Goal: Task Accomplishment & Management: Complete application form

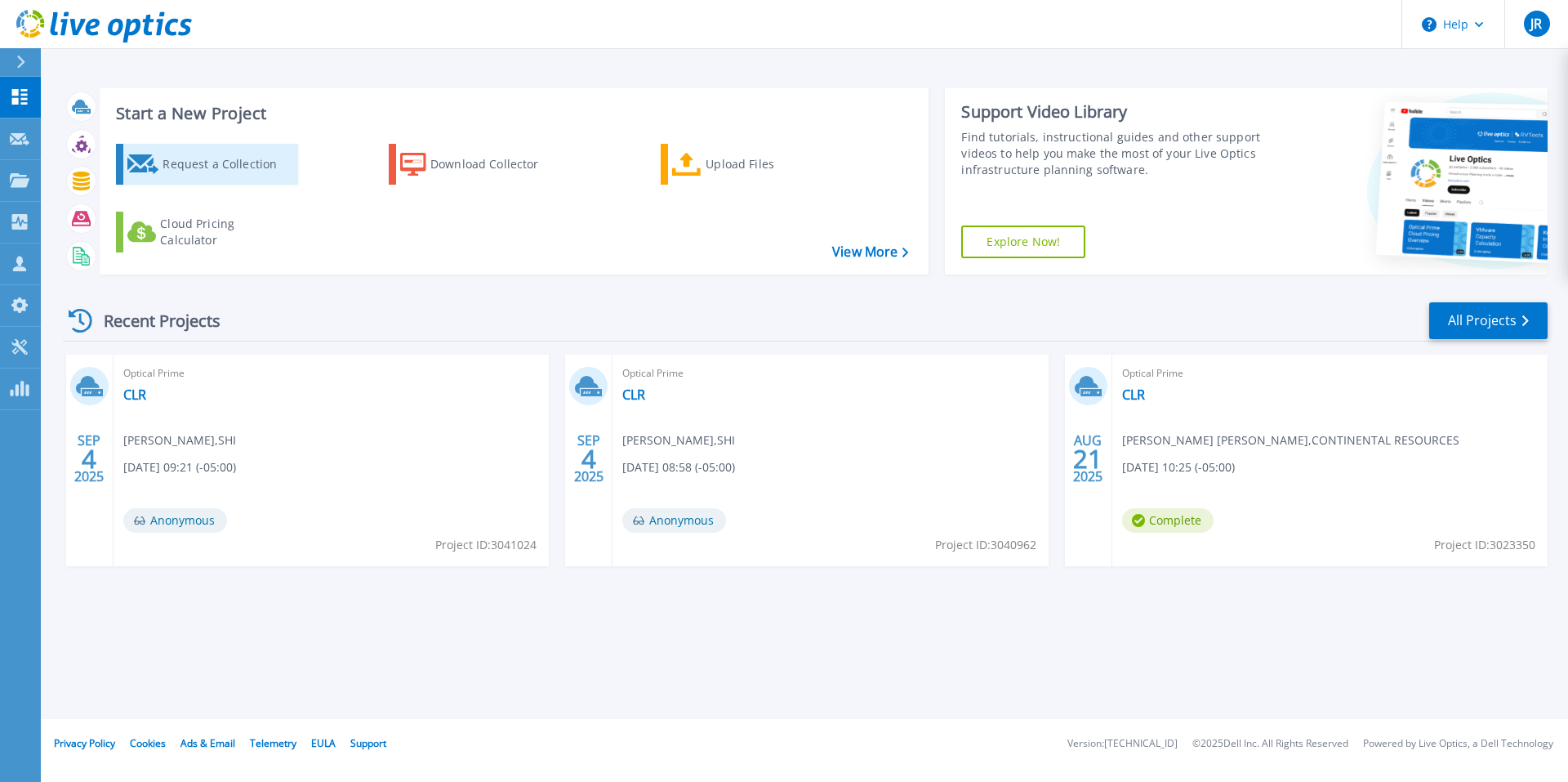
click at [227, 168] on div "Request a Collection" at bounding box center [228, 164] width 131 height 32
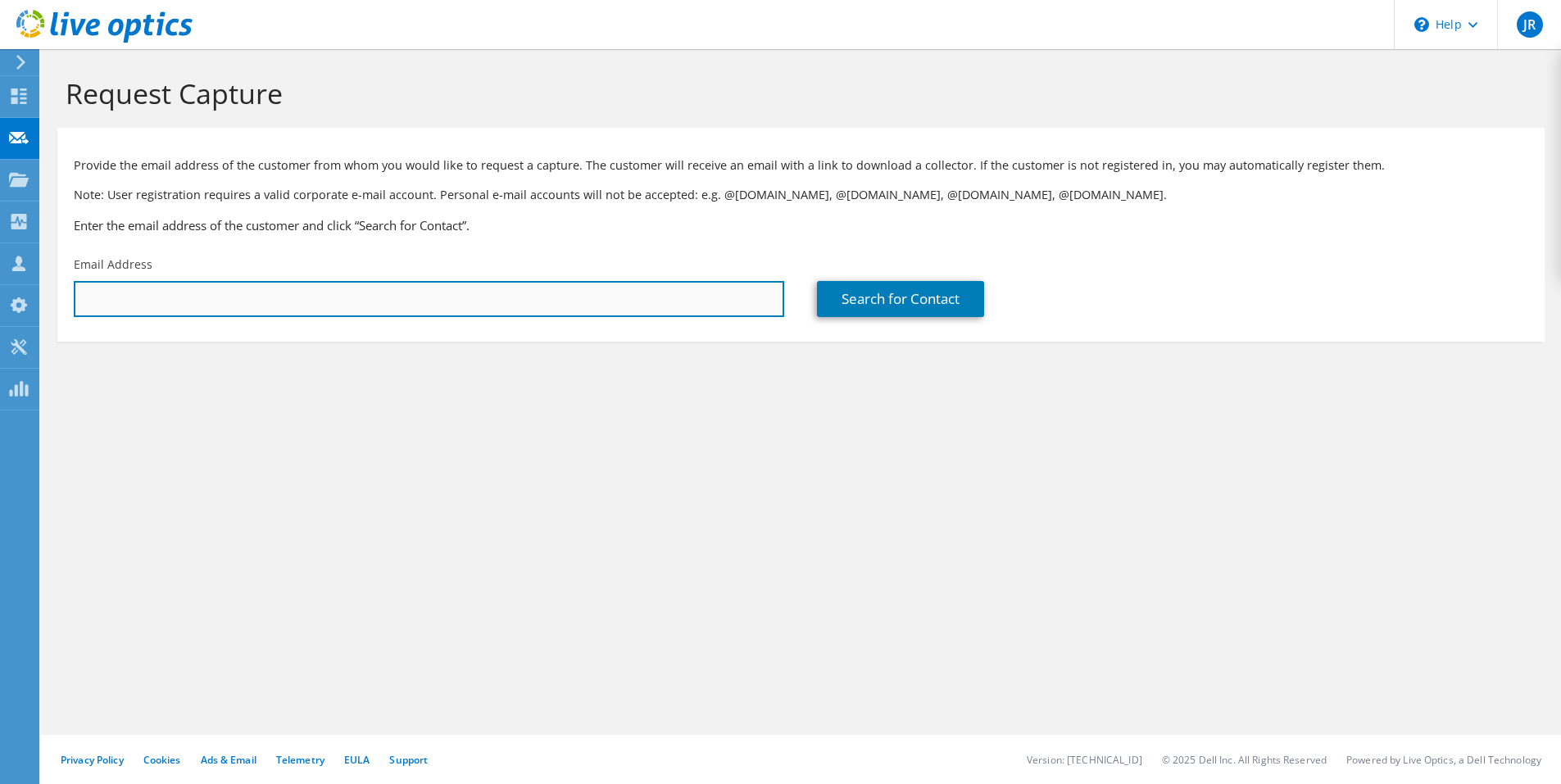
click at [503, 305] on input "text" at bounding box center [428, 299] width 710 height 36
paste input "[EMAIL_ADDRESS][PERSON_NAME][DOMAIN_NAME]"
type input "Mark.Cary@nglep.com"
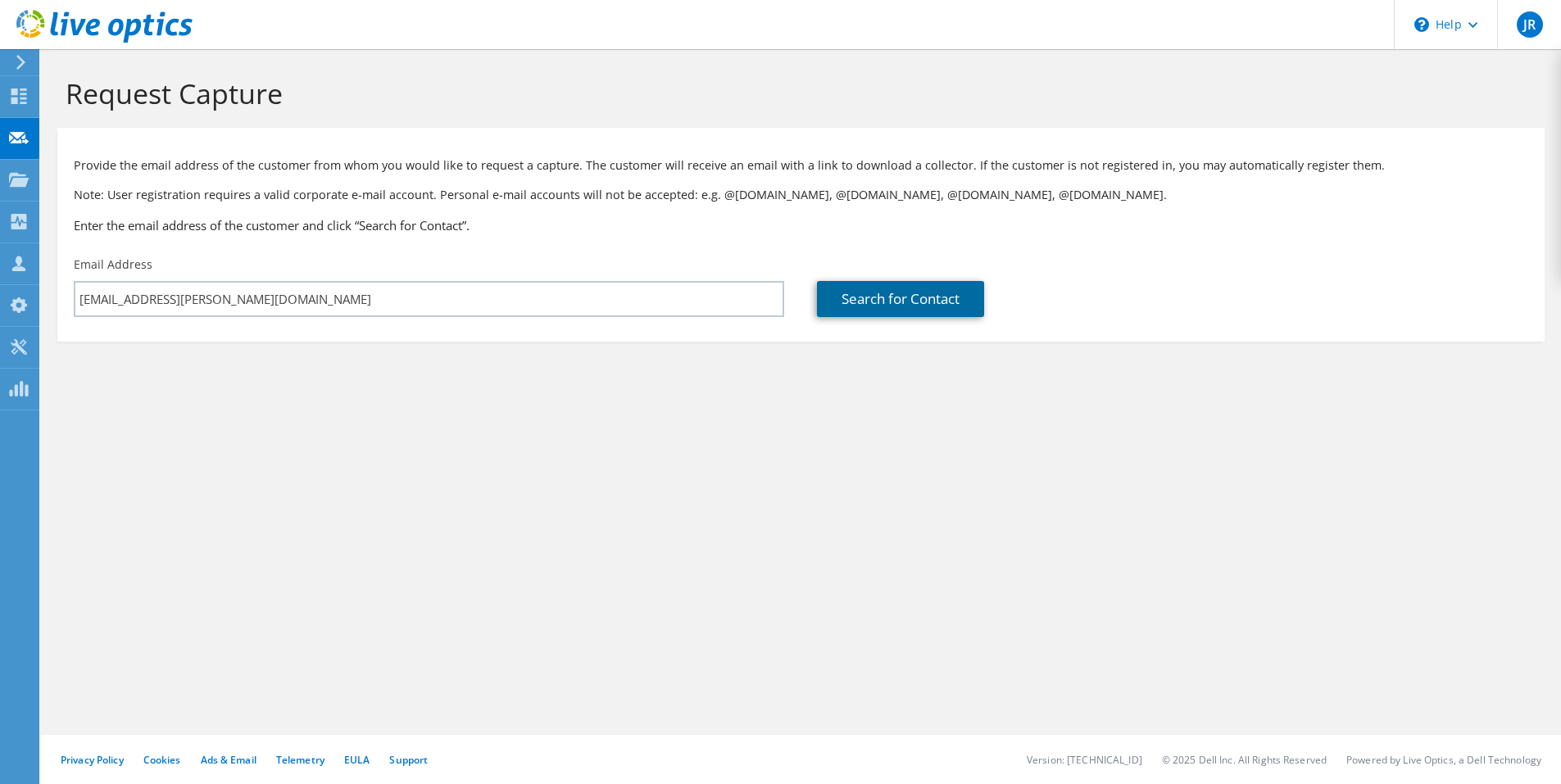
click at [925, 304] on link "Search for Contact" at bounding box center [900, 299] width 167 height 36
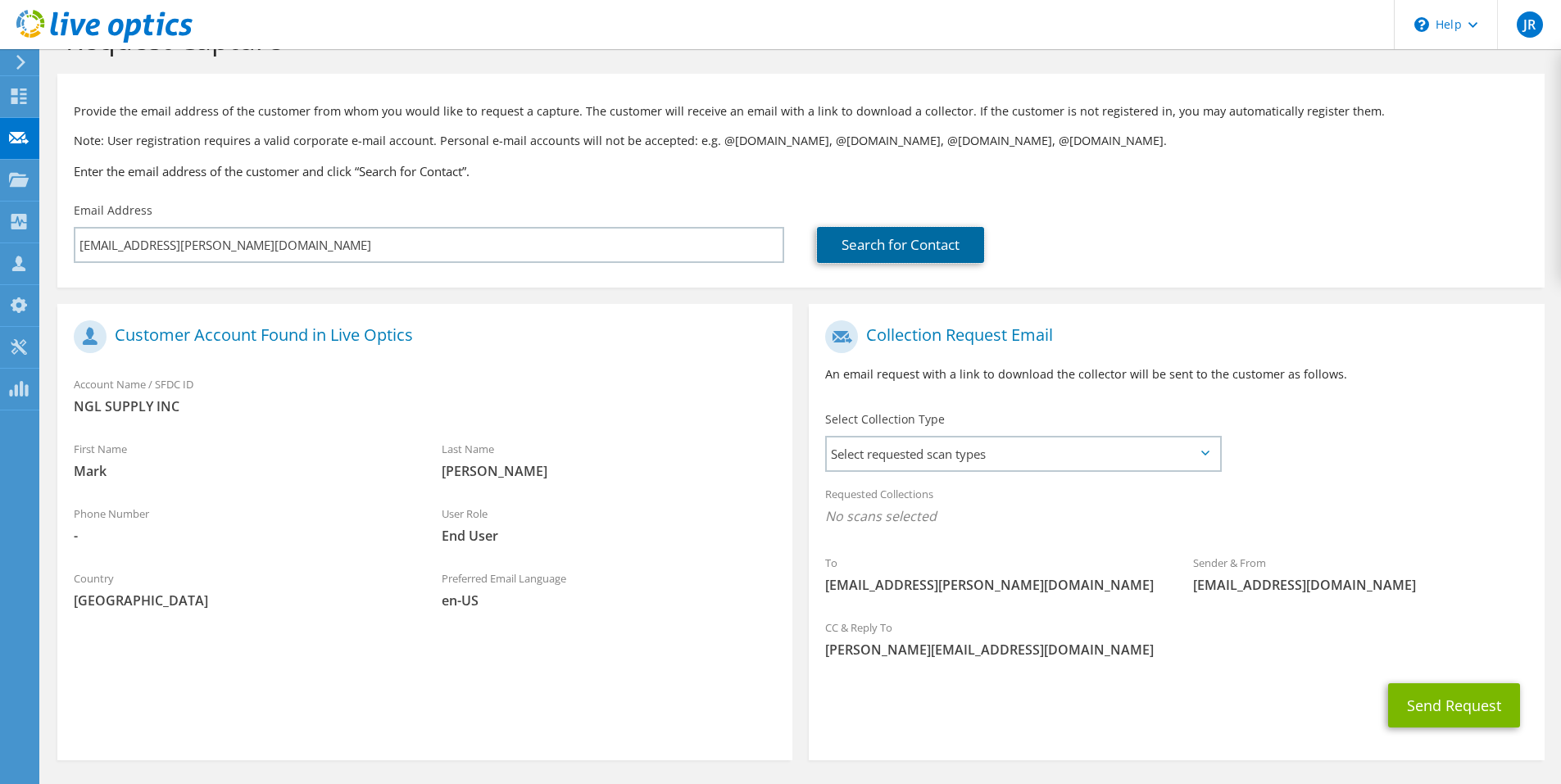
scroll to position [82, 0]
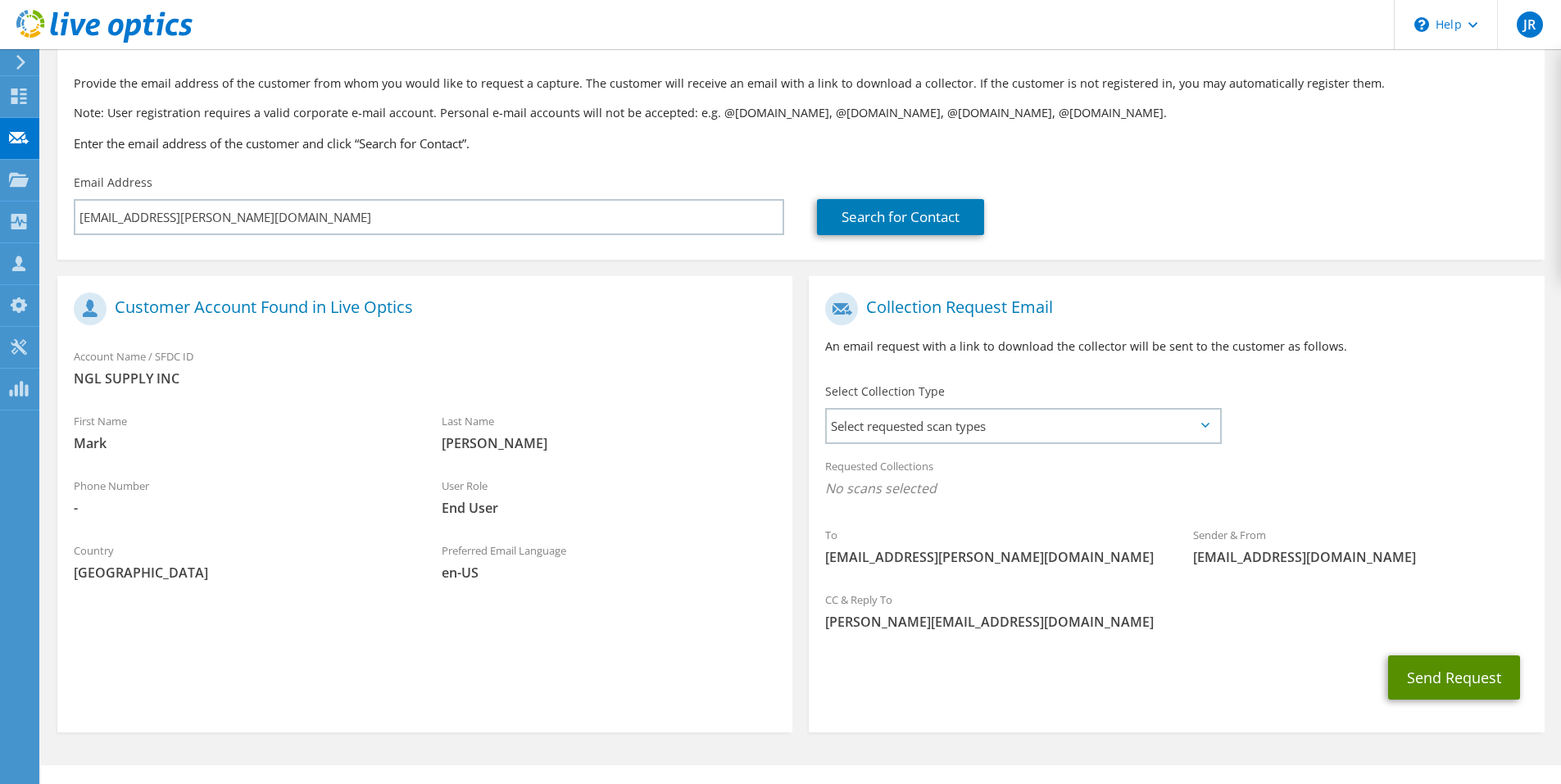
click at [1432, 674] on button "Send Request" at bounding box center [1454, 677] width 132 height 44
